Goal: Find specific page/section: Find specific page/section

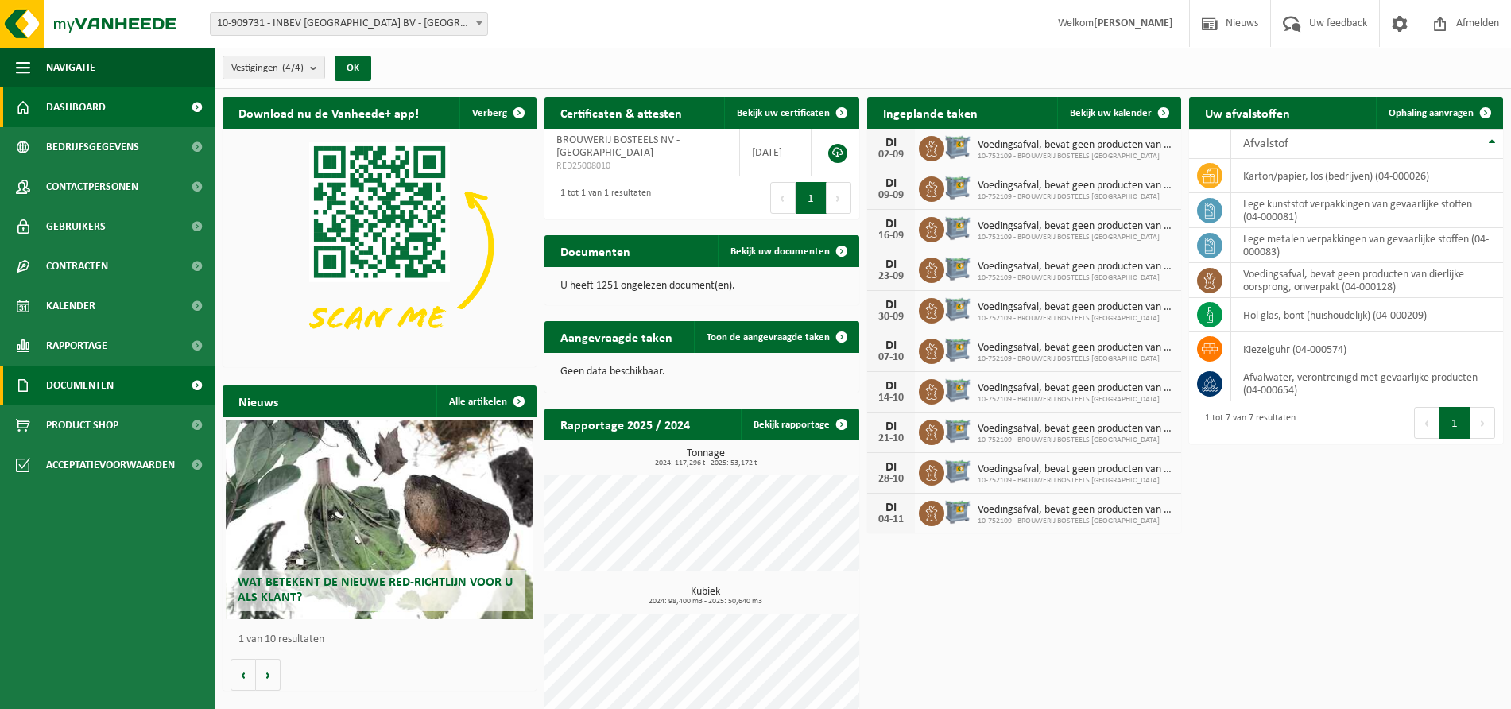
click at [130, 390] on link "Documenten" at bounding box center [107, 386] width 215 height 40
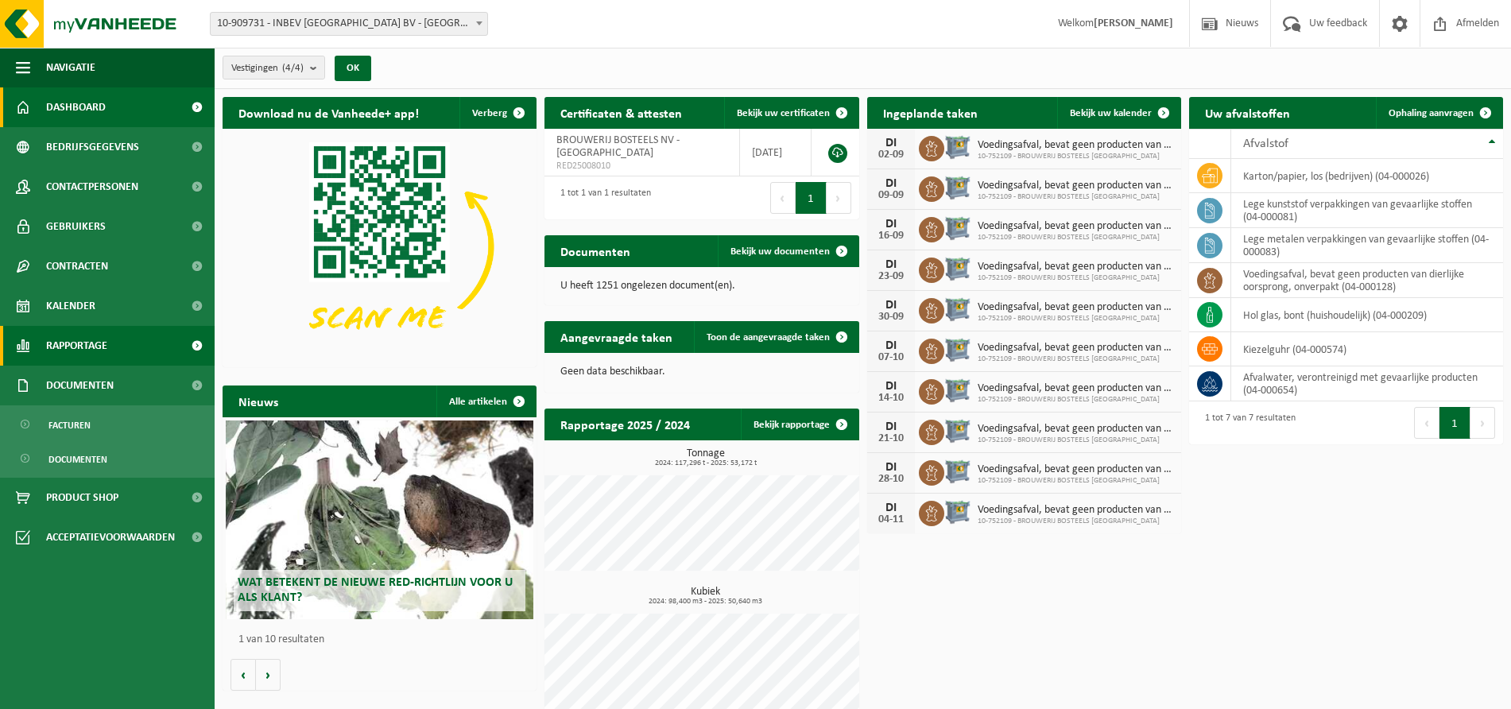
click at [104, 346] on span "Rapportage" at bounding box center [76, 346] width 61 height 40
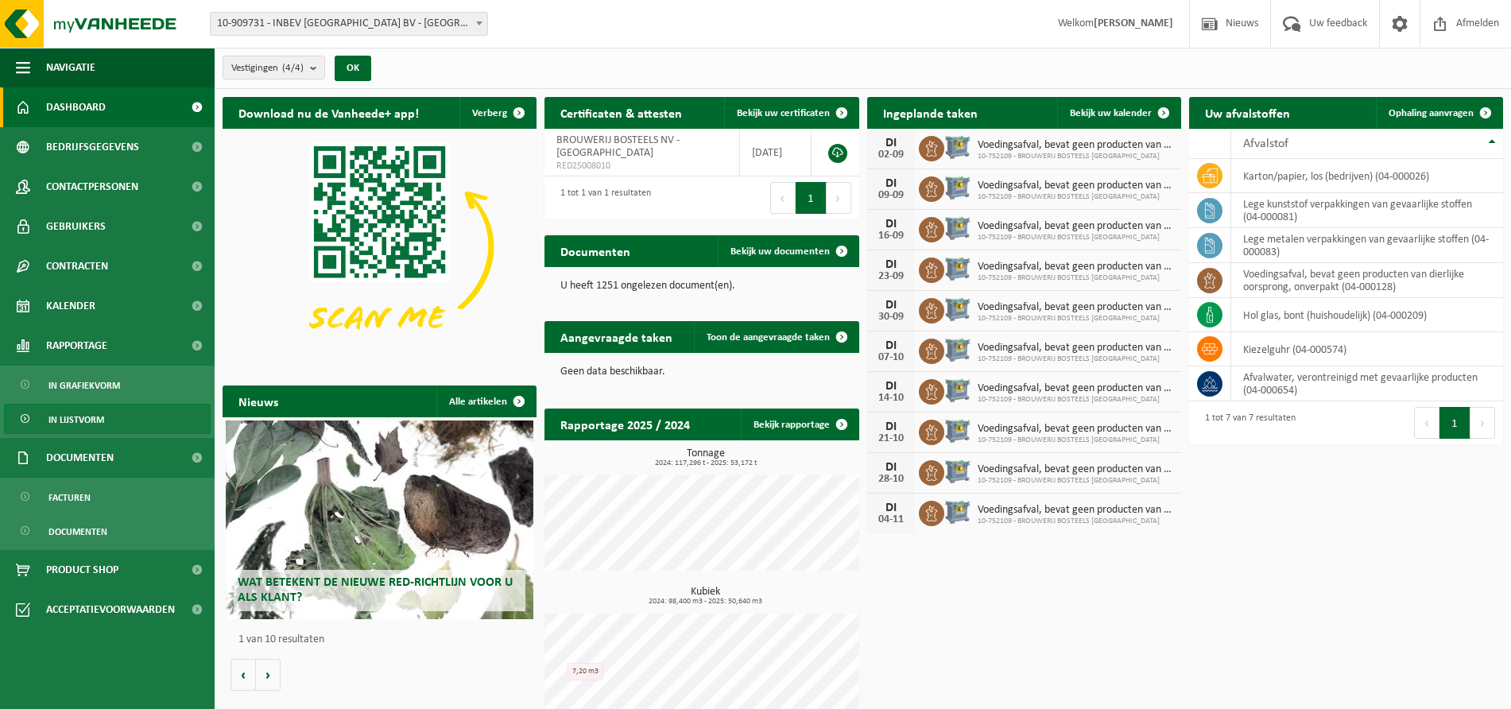
click at [85, 417] on span "In lijstvorm" at bounding box center [76, 419] width 56 height 30
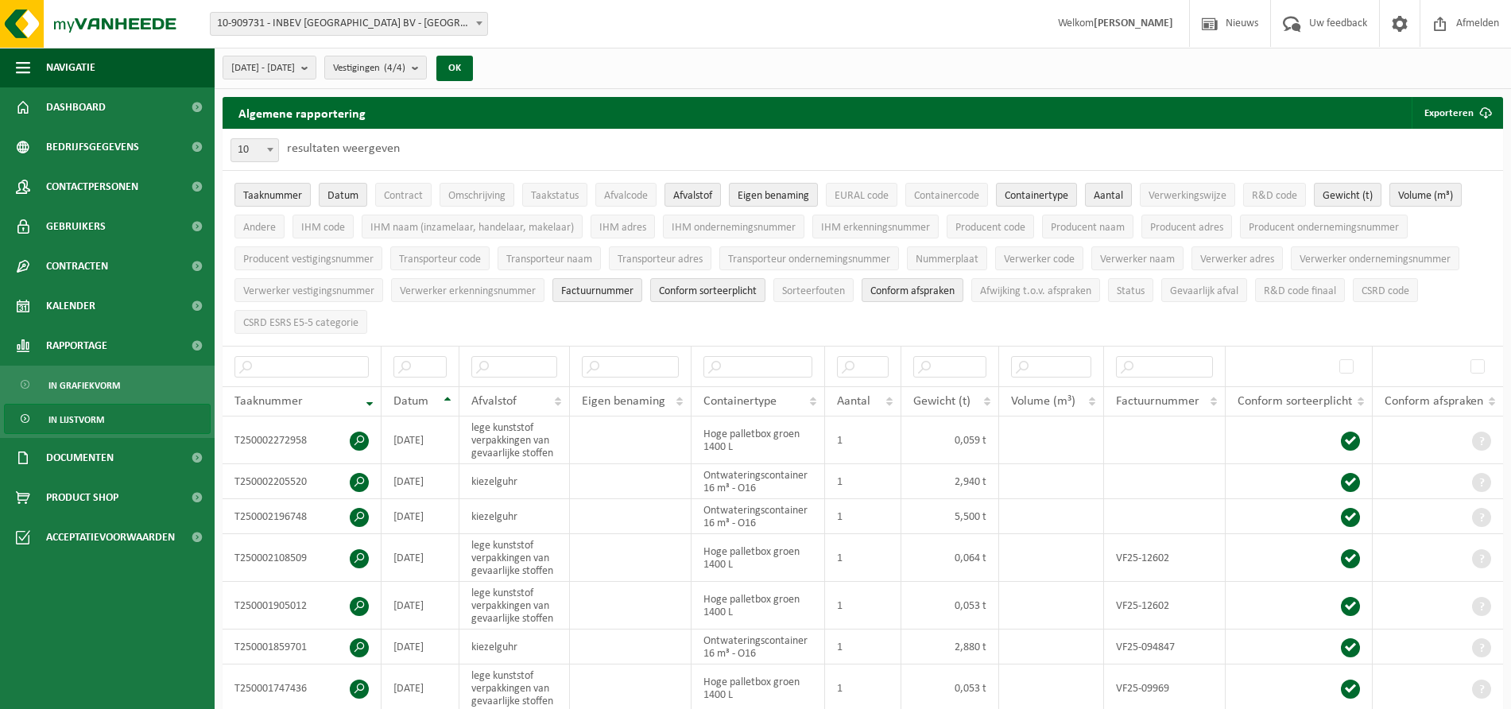
click at [485, 23] on span at bounding box center [479, 23] width 16 height 21
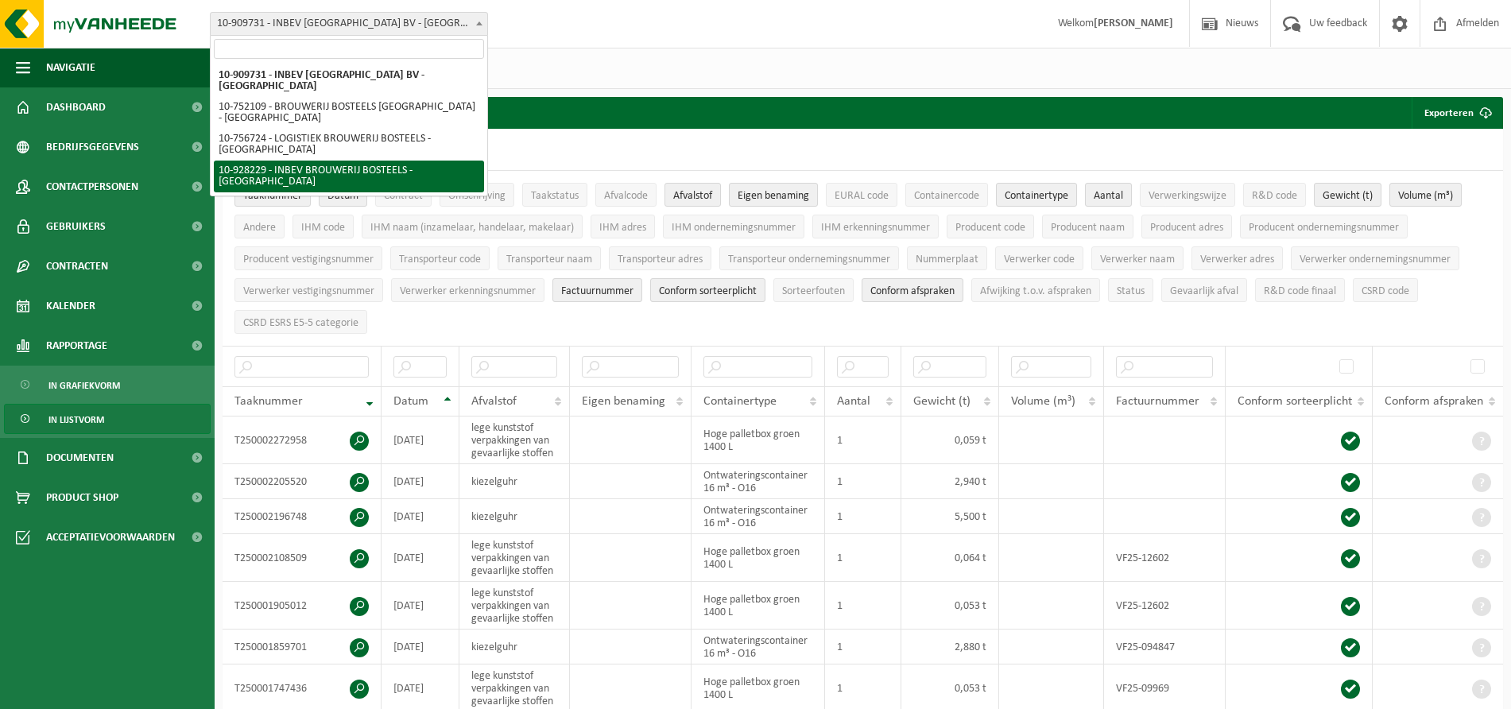
select select "133288"
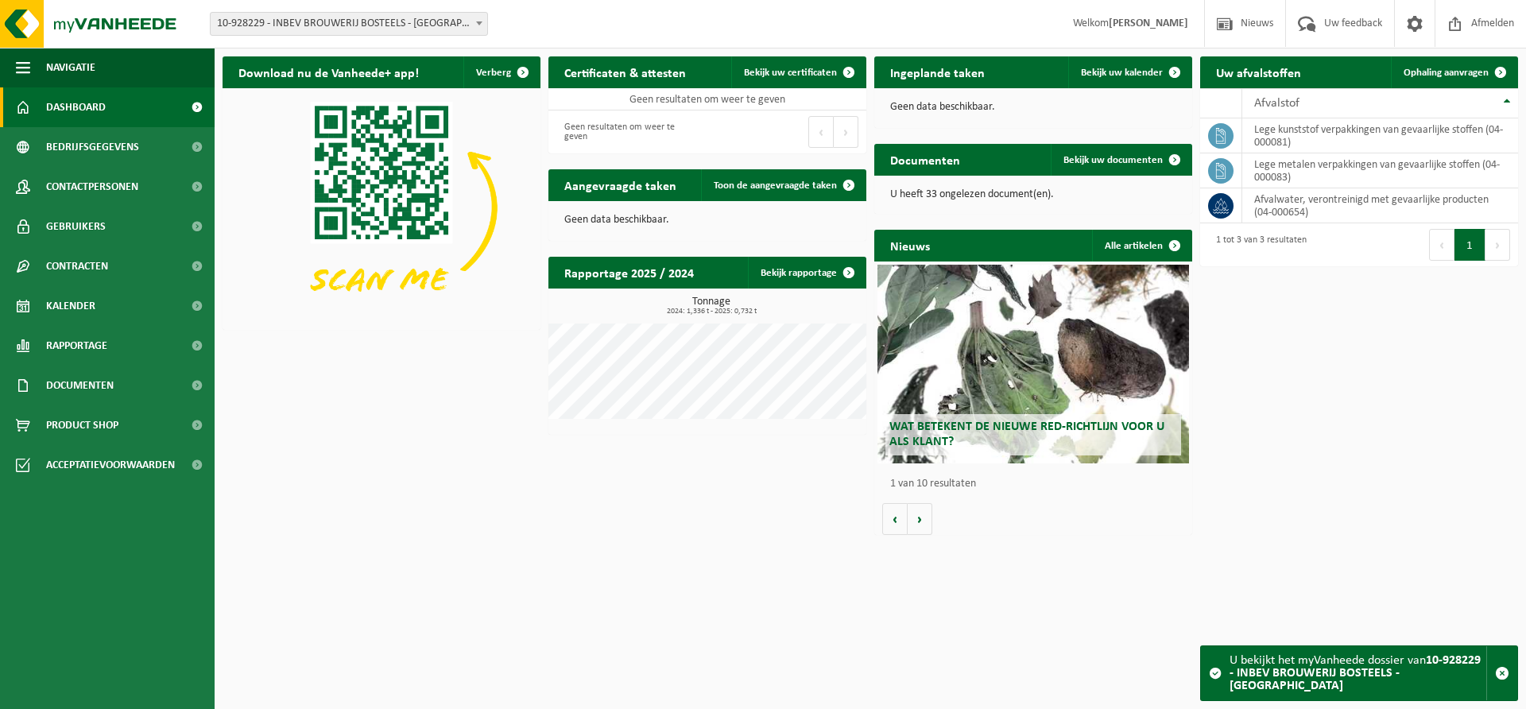
click at [480, 21] on b at bounding box center [479, 23] width 6 height 4
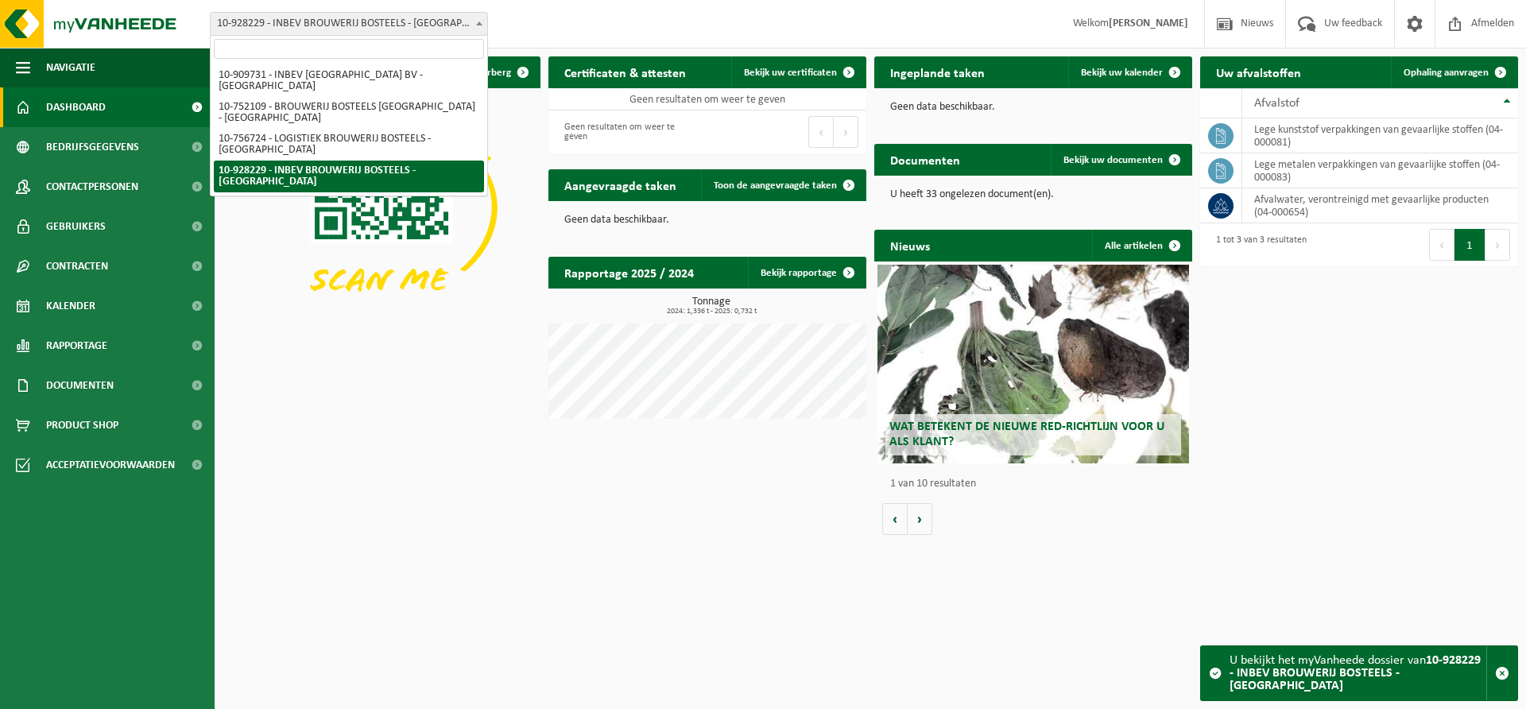
click at [603, 33] on div "Vestiging: 10-909731 - INBEV BELGIUM BV - ANDERLECHT 10-752109 - BROUWERIJ BOST…" at bounding box center [763, 24] width 1526 height 48
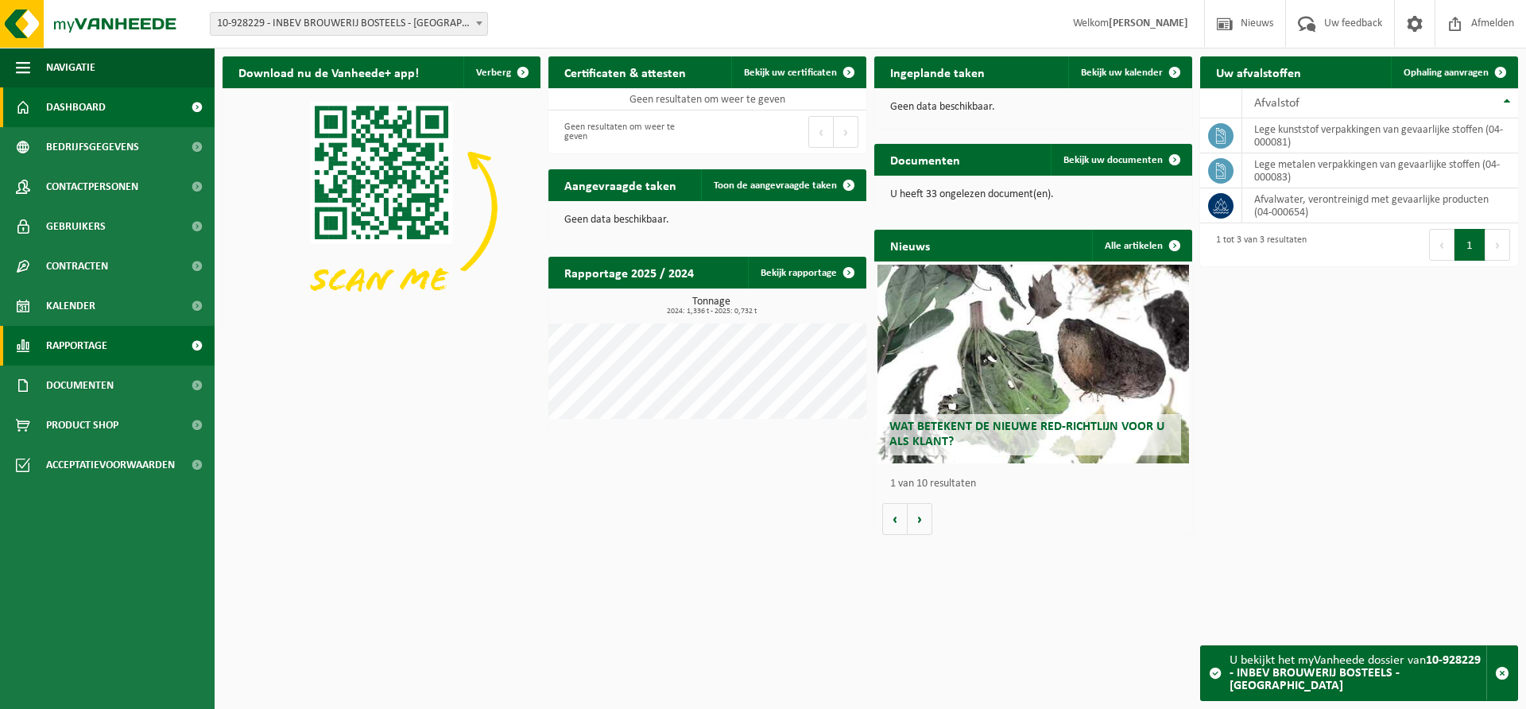
click at [186, 347] on span at bounding box center [197, 346] width 36 height 40
